Goal: Transaction & Acquisition: Purchase product/service

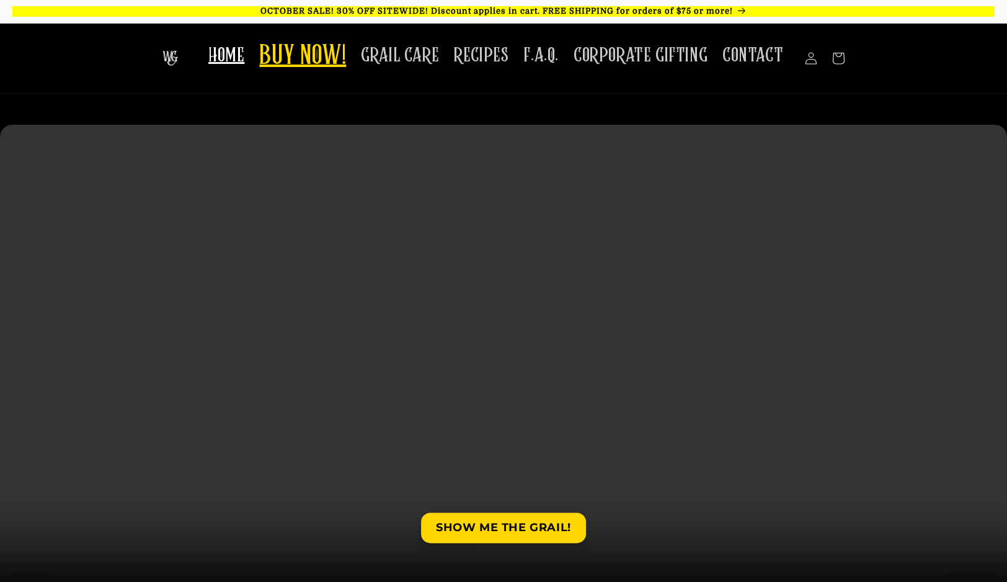
click at [316, 47] on span "BUY NOW!" at bounding box center [302, 57] width 87 height 34
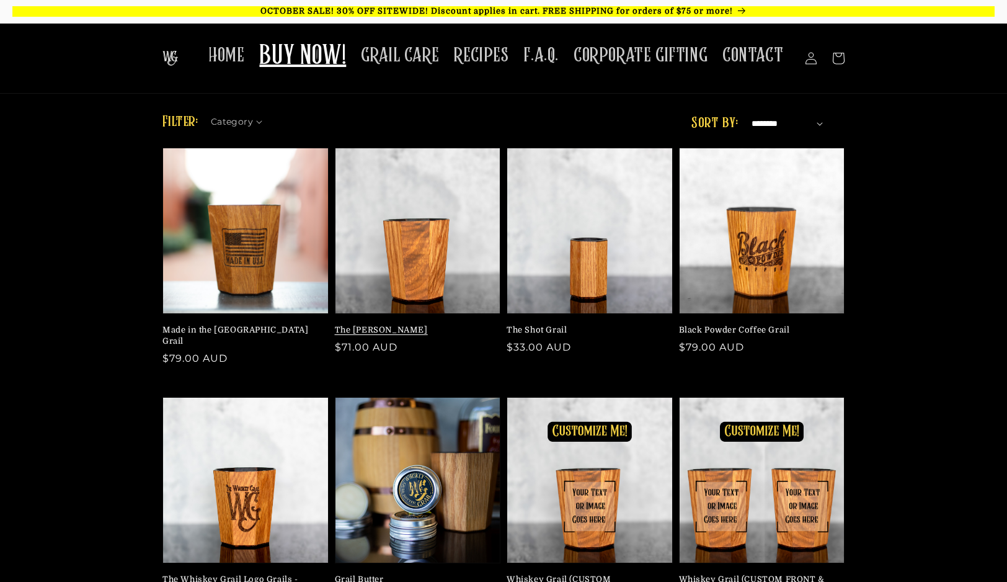
click at [383, 324] on link "The [PERSON_NAME]" at bounding box center [414, 329] width 159 height 11
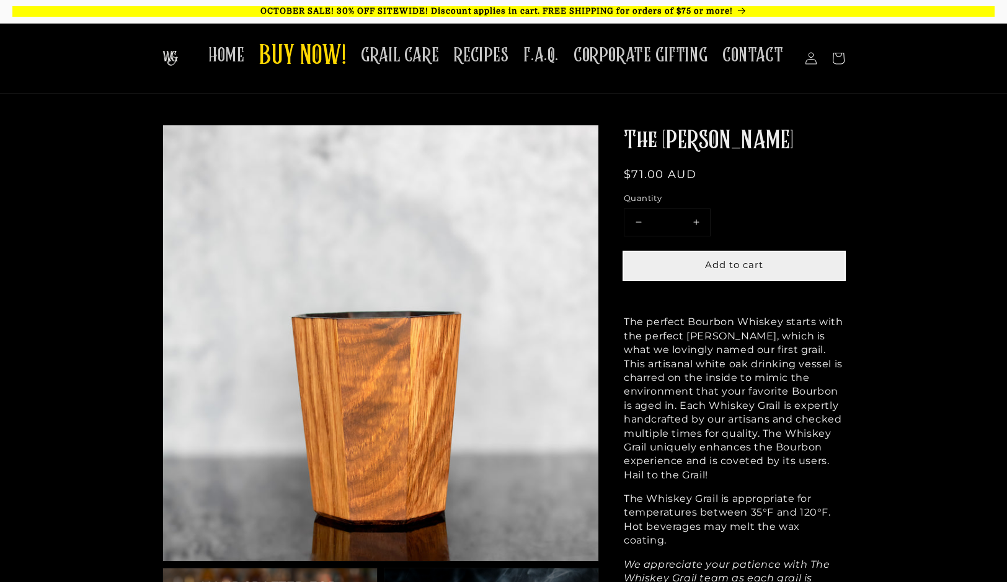
click at [687, 268] on button "Add to cart" at bounding box center [734, 266] width 221 height 28
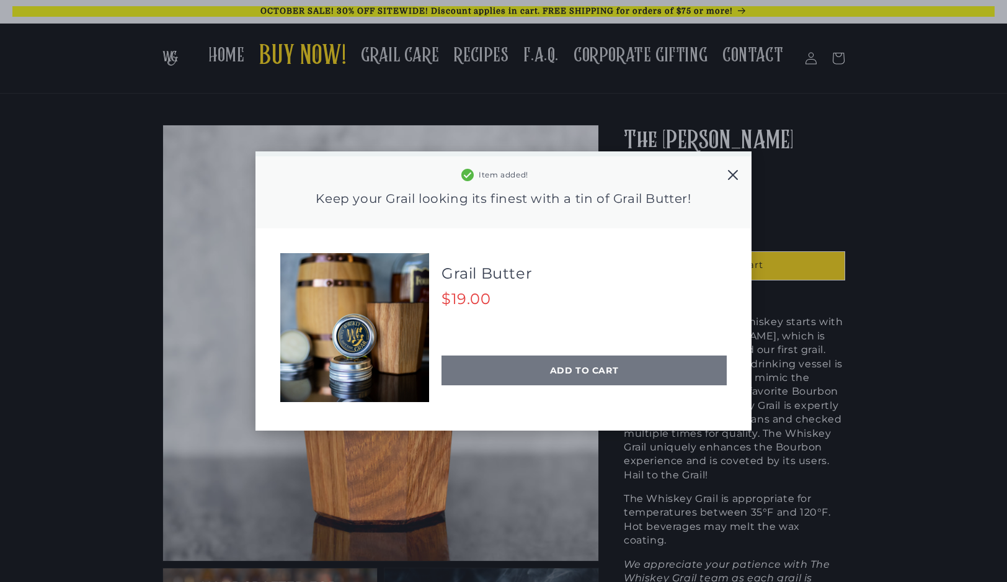
click at [592, 368] on div "ADD TO CART" at bounding box center [584, 370] width 285 height 30
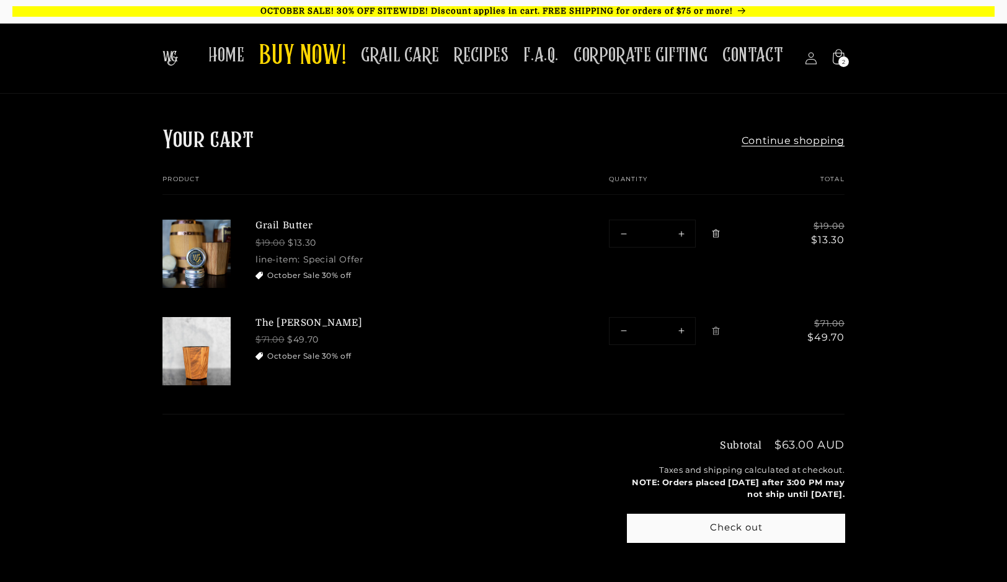
click at [719, 235] on icon "Remove Grail Butter" at bounding box center [716, 233] width 9 height 9
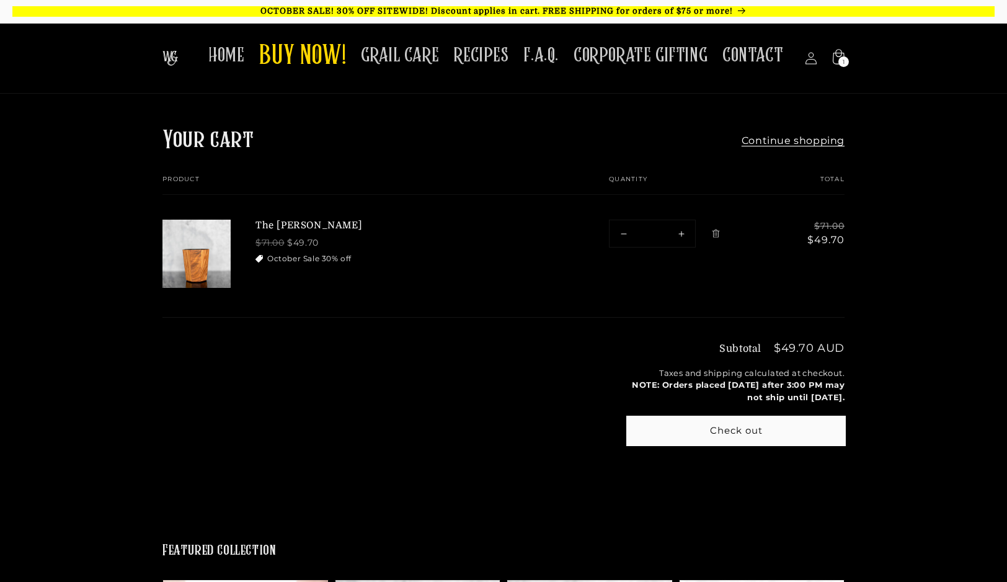
click at [659, 422] on button "Check out" at bounding box center [736, 431] width 217 height 28
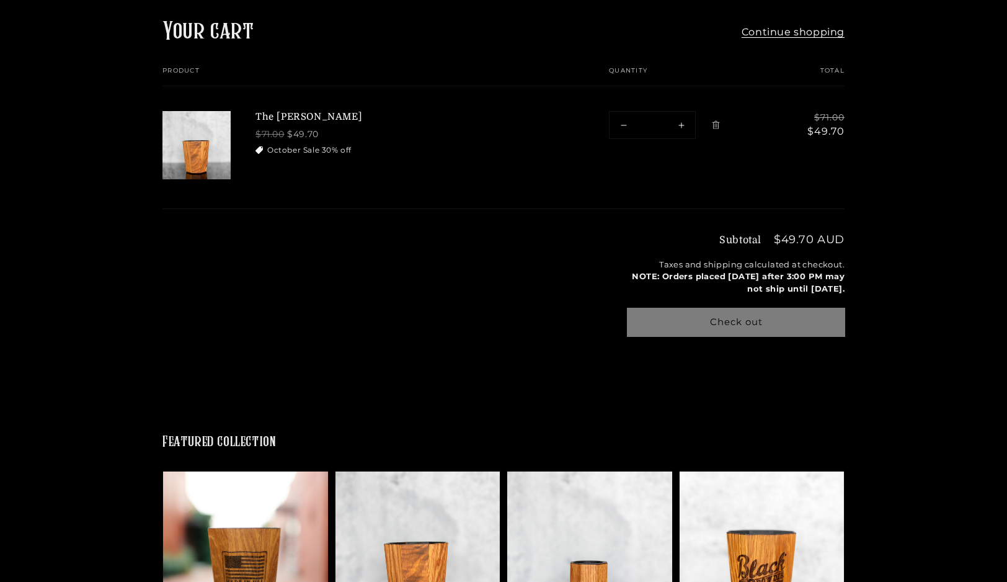
scroll to position [177, 0]
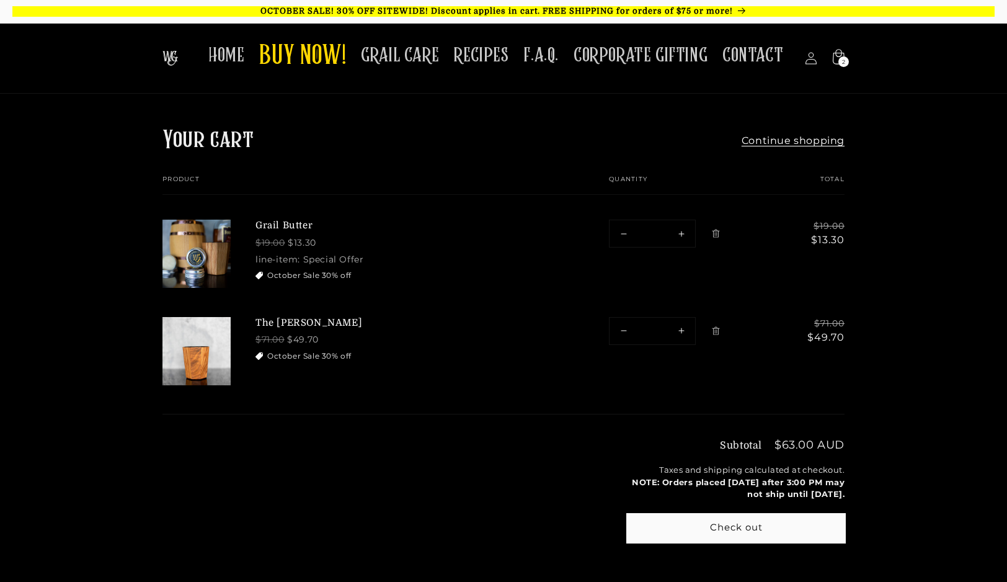
click at [684, 530] on button "Check out" at bounding box center [736, 528] width 217 height 28
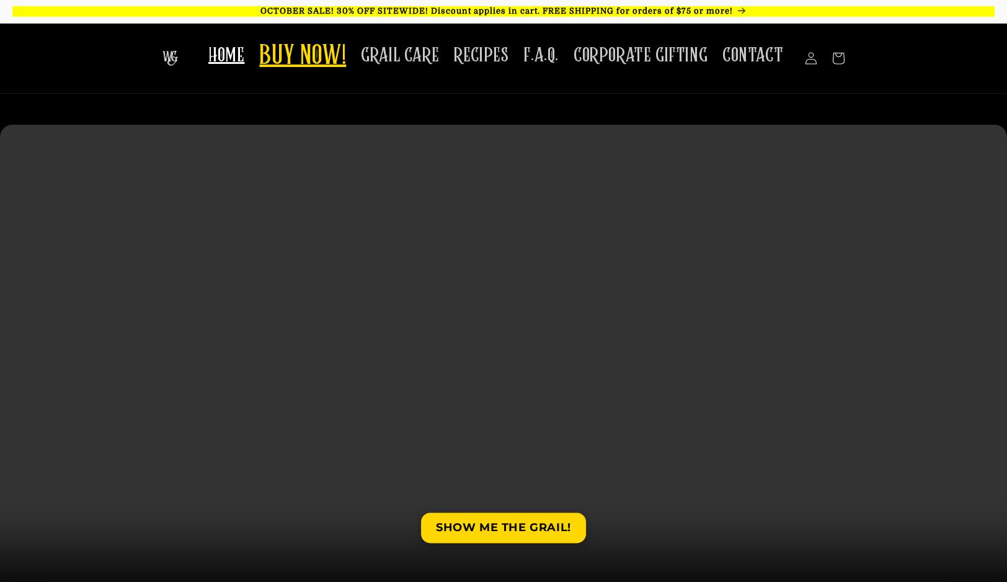
click at [342, 45] on span "BUY NOW!" at bounding box center [302, 57] width 87 height 34
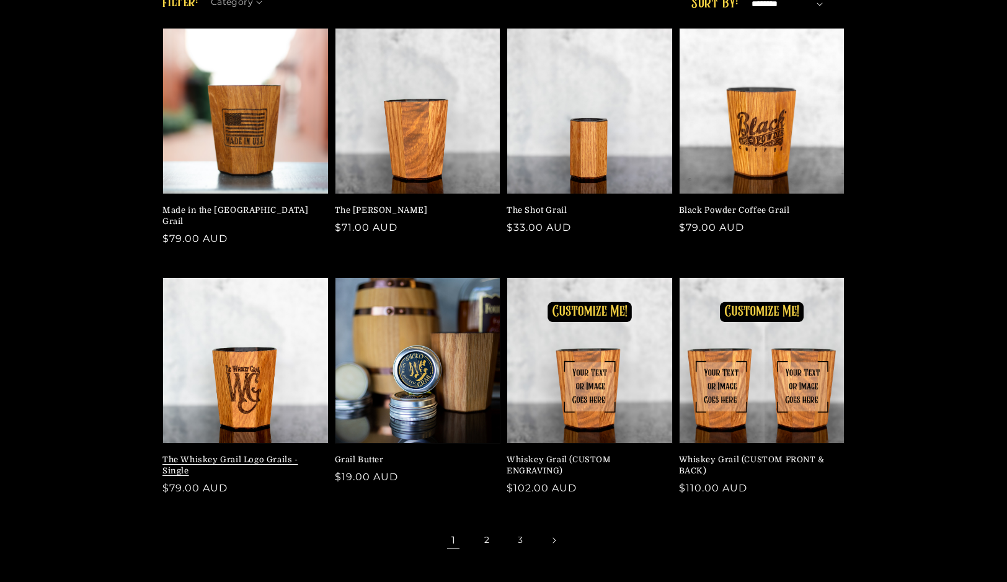
scroll to position [125, 0]
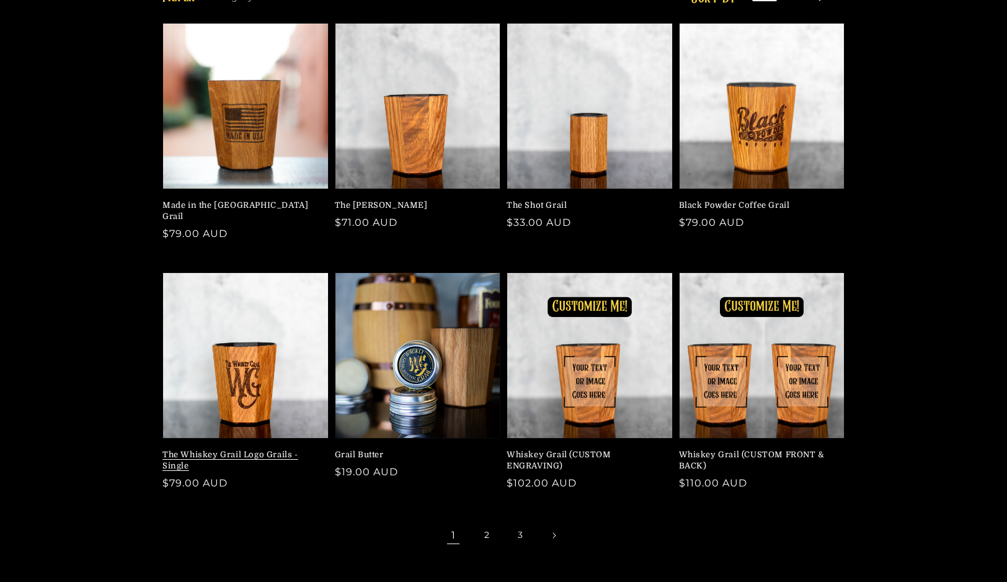
click at [244, 449] on link "The Whiskey Grail Logo Grails - Single" at bounding box center [242, 460] width 159 height 22
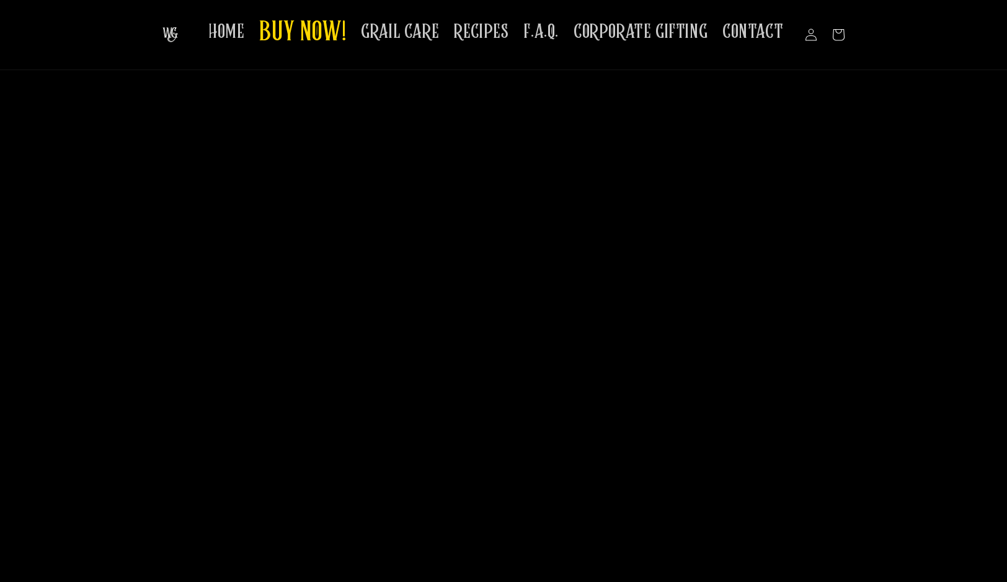
scroll to position [2084, 0]
